Goal: Task Accomplishment & Management: Complete application form

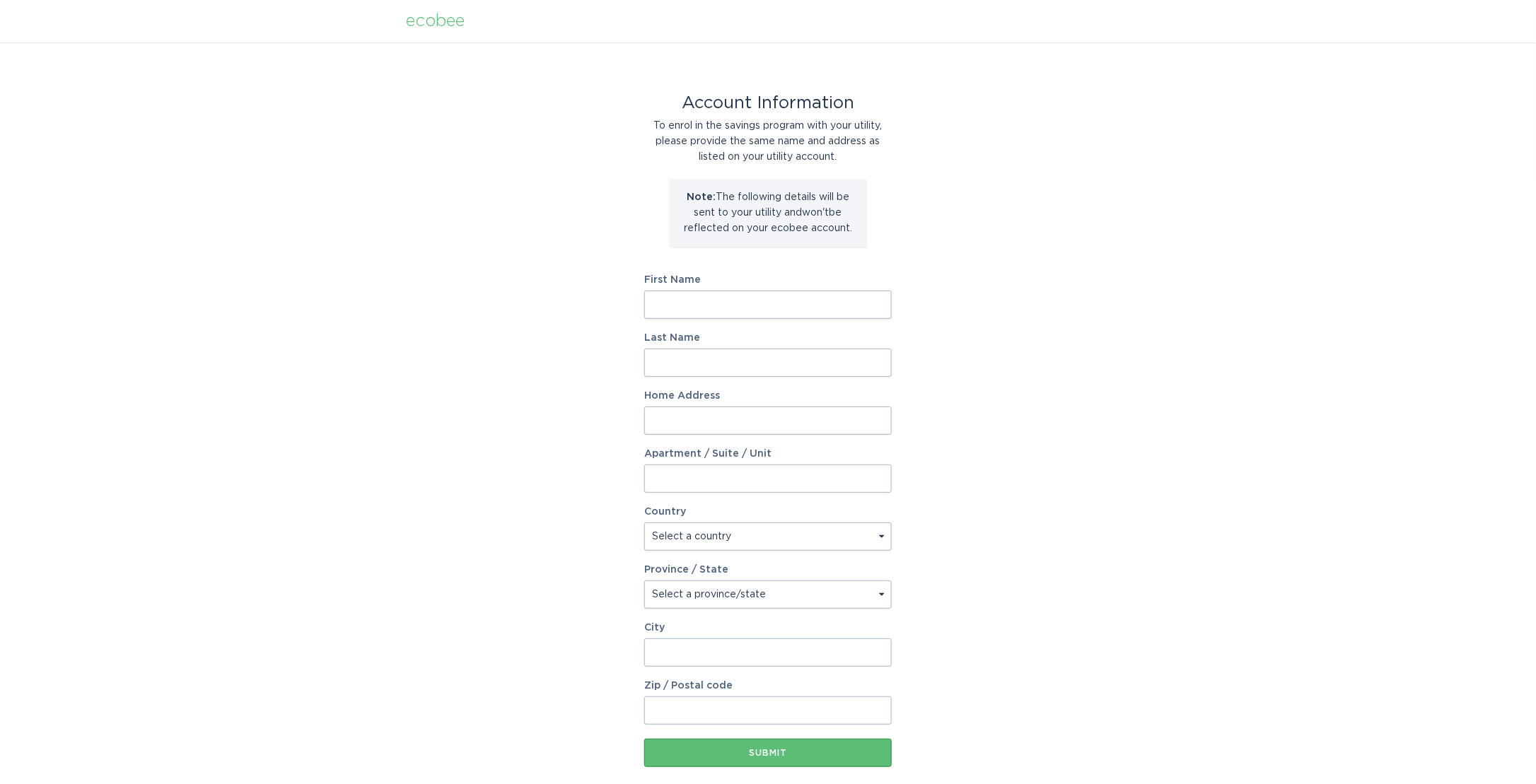
click at [706, 306] on input "First Name" at bounding box center [768, 304] width 247 height 28
type input "Sameer"
type input "[PERSON_NAME]"
type input "[STREET_ADDRESS]"
select select "US"
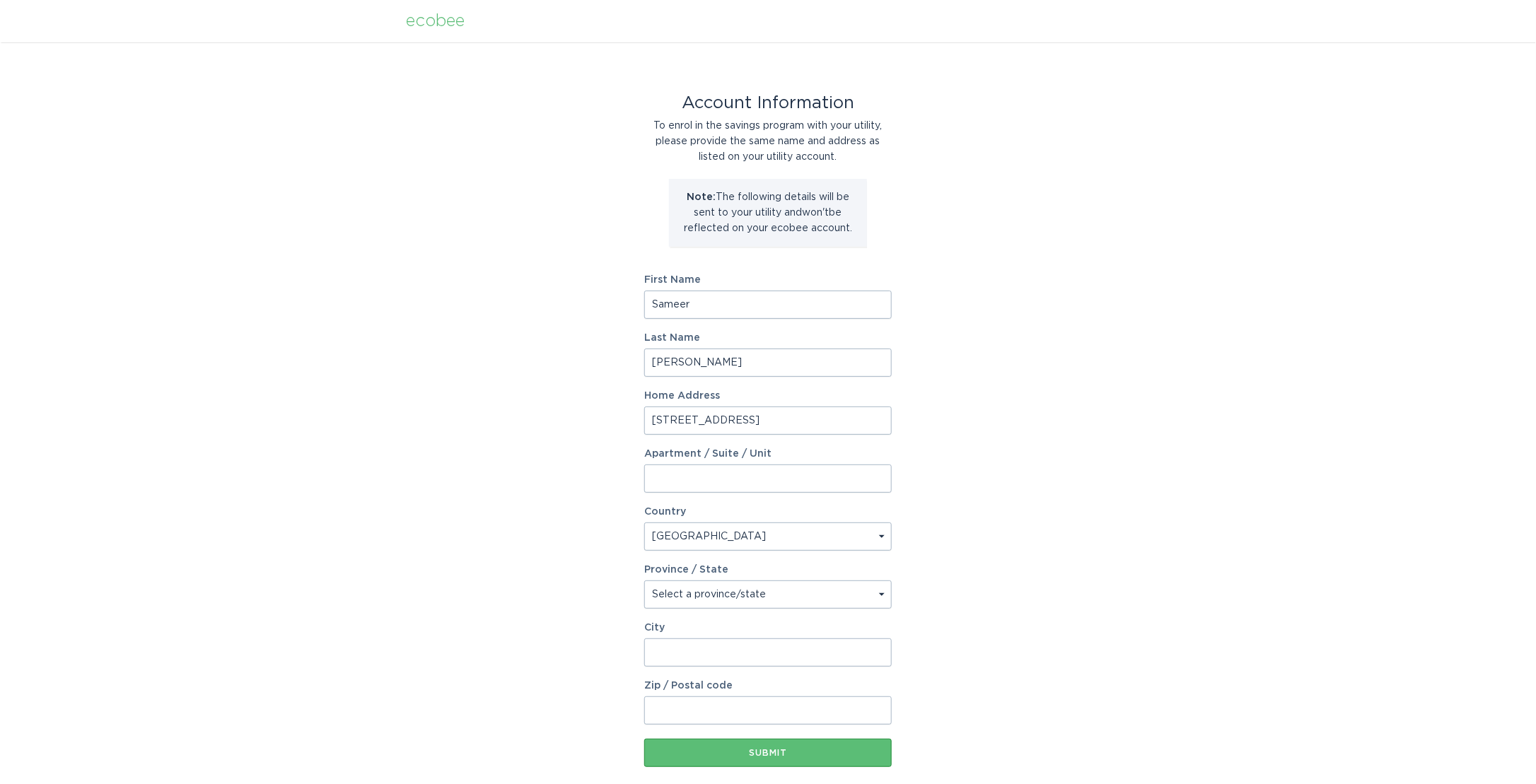
type input "[GEOGRAPHIC_DATA]"
type input "48322"
select select "MI"
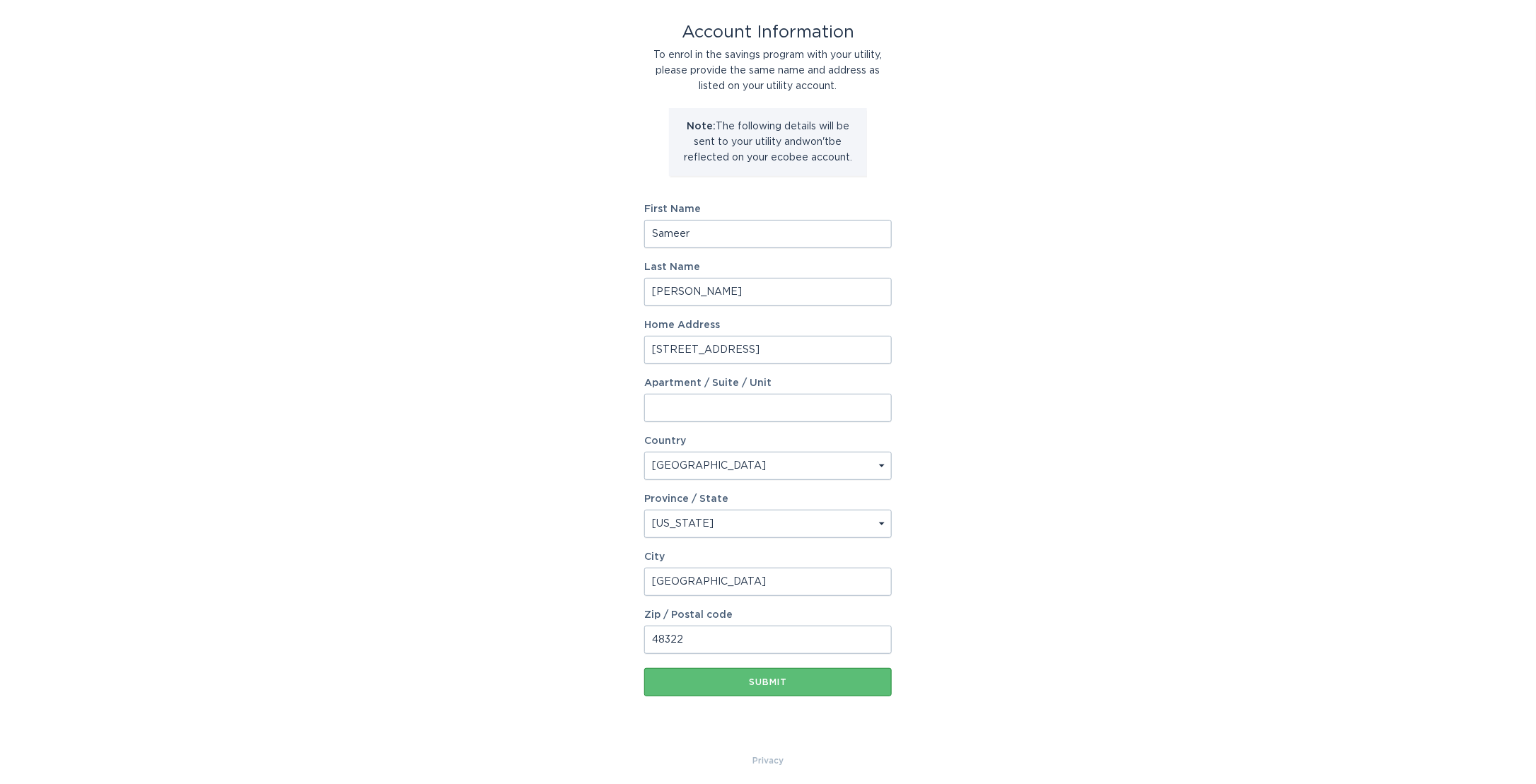
scroll to position [77, 0]
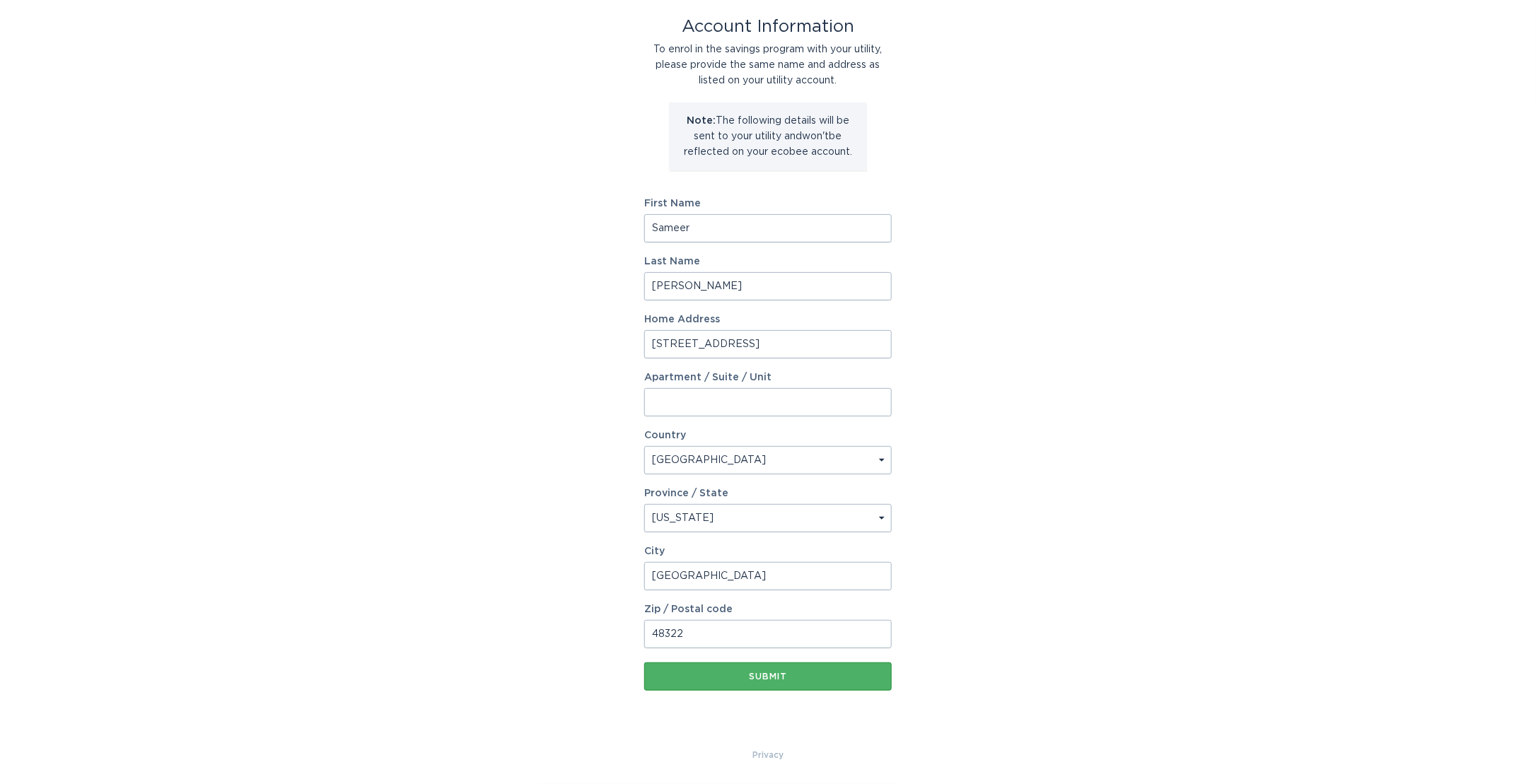
click at [787, 679] on div "Submit" at bounding box center [768, 676] width 234 height 8
